Goal: Check status: Check status

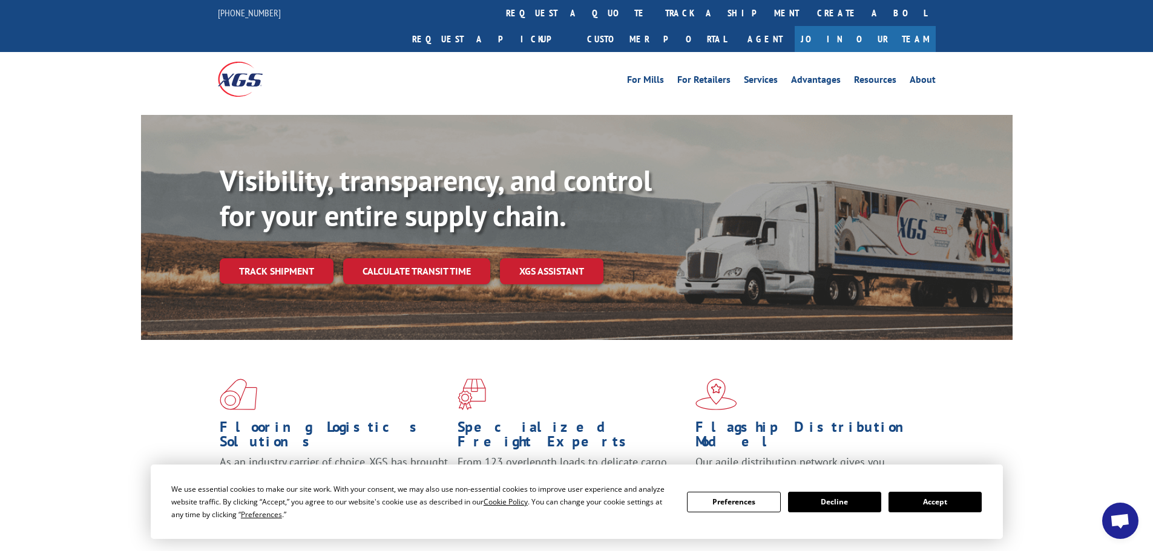
click at [925, 497] on button "Accept" at bounding box center [934, 502] width 93 height 21
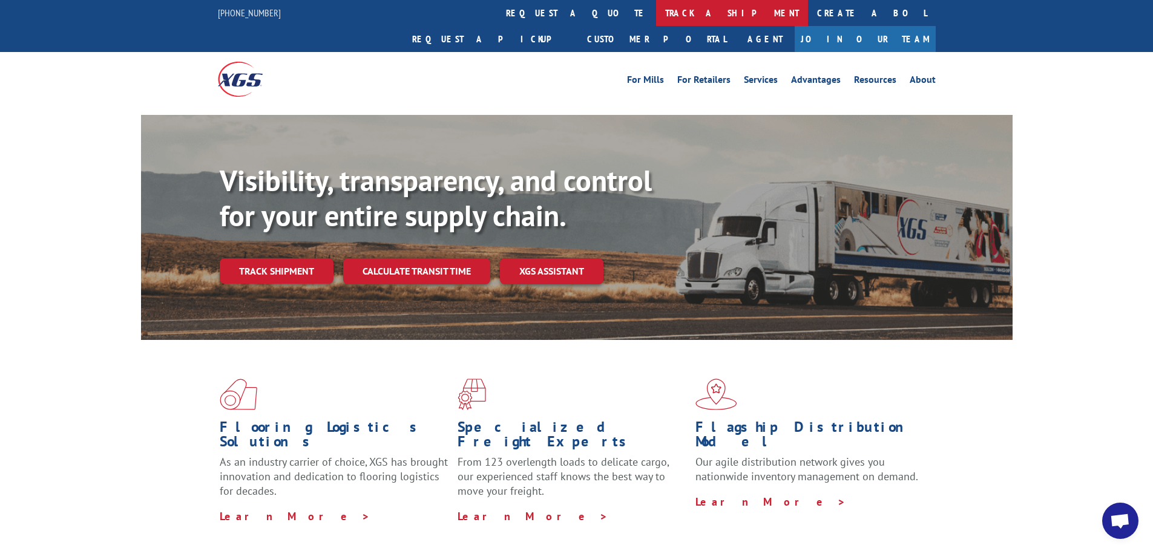
click at [656, 14] on link "track a shipment" at bounding box center [732, 13] width 152 height 26
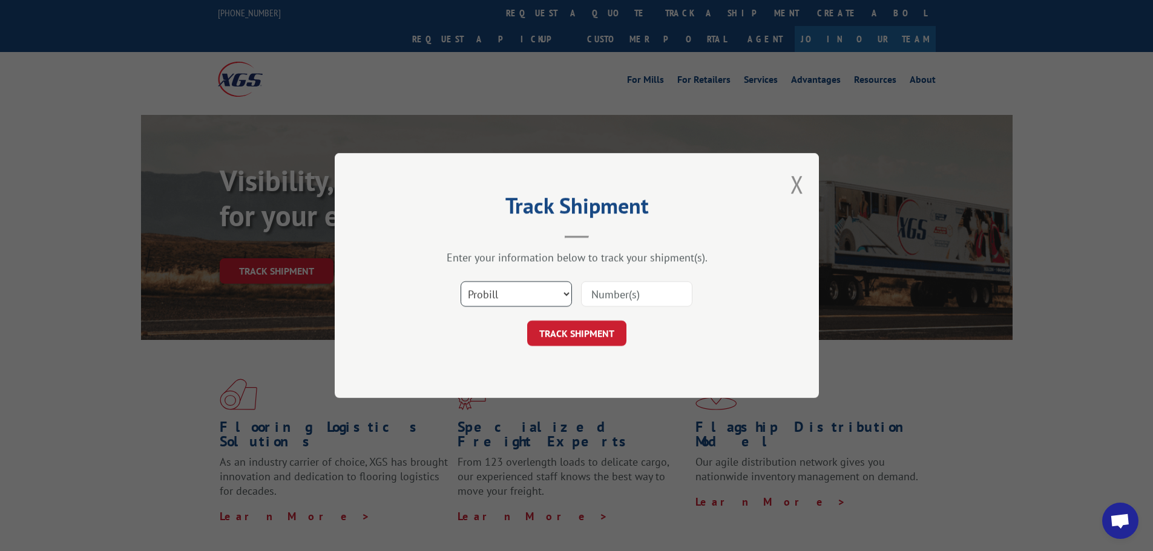
click at [559, 292] on select "Select category... Probill BOL PO" at bounding box center [516, 293] width 111 height 25
select select "po"
click at [461, 281] on select "Select category... Probill BOL PO" at bounding box center [516, 293] width 111 height 25
paste input "61508775"
type input "61508775"
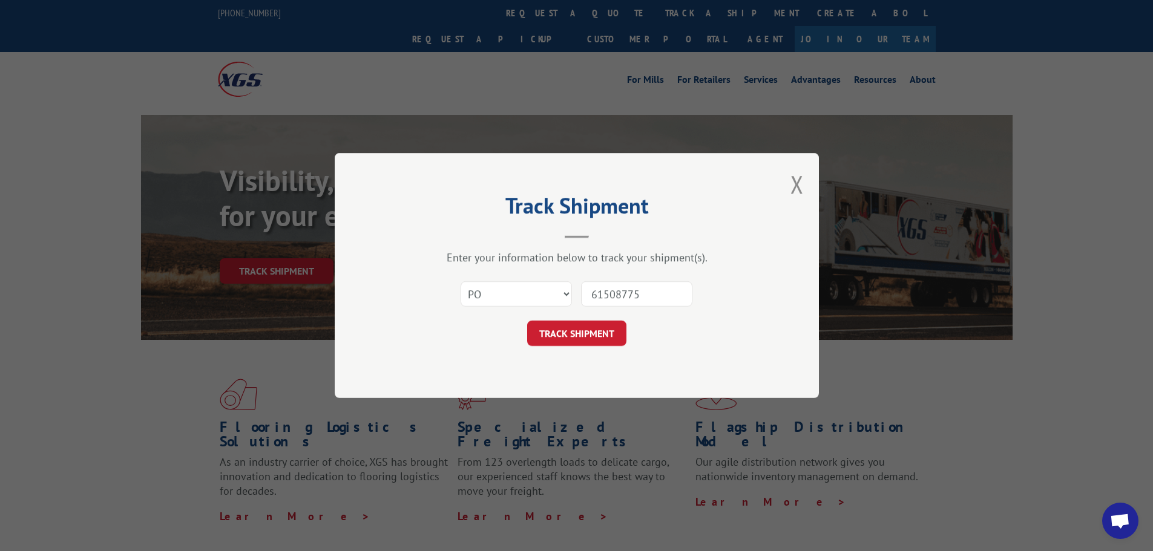
click at [613, 327] on button "TRACK SHIPMENT" at bounding box center [576, 333] width 99 height 25
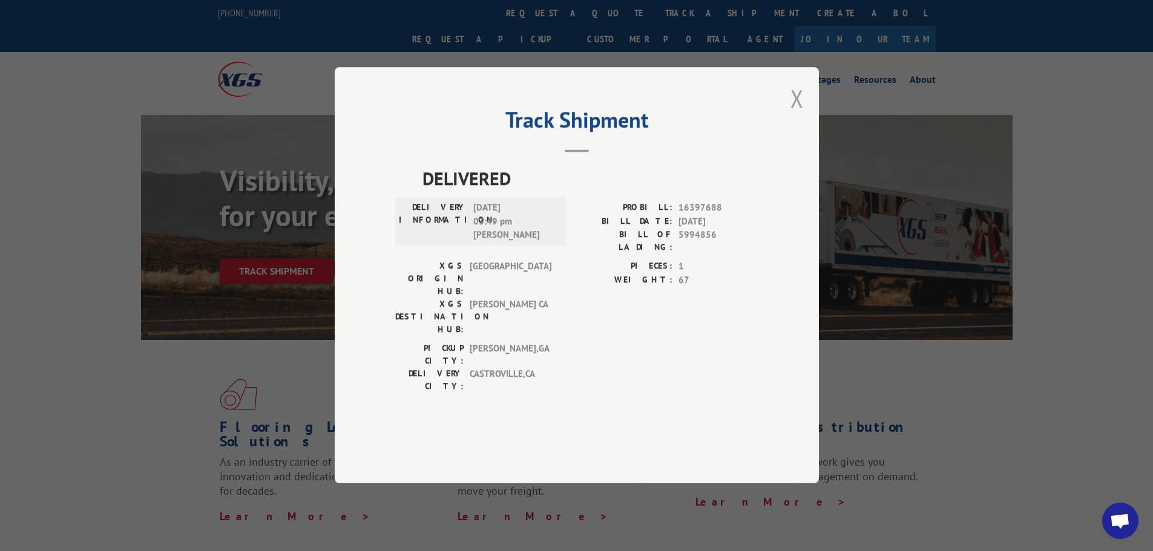
click at [790, 136] on div "Track Shipment DELIVERED DELIVERY INFORMATION: [DATE] 03:49 pm [PERSON_NAME]: 1…" at bounding box center [577, 275] width 484 height 416
click at [801, 114] on button "Close modal" at bounding box center [796, 98] width 13 height 32
